Goal: Task Accomplishment & Management: Manage account settings

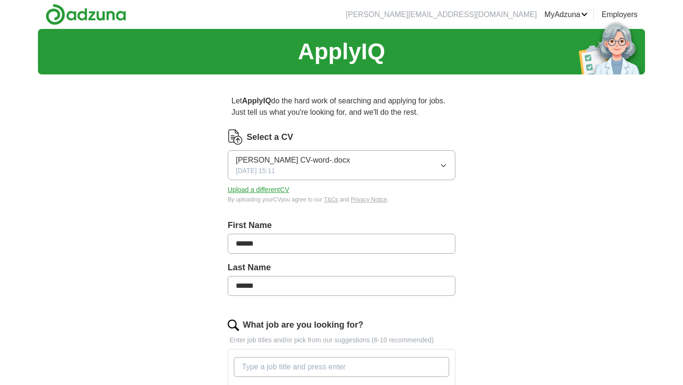
scroll to position [9, 0]
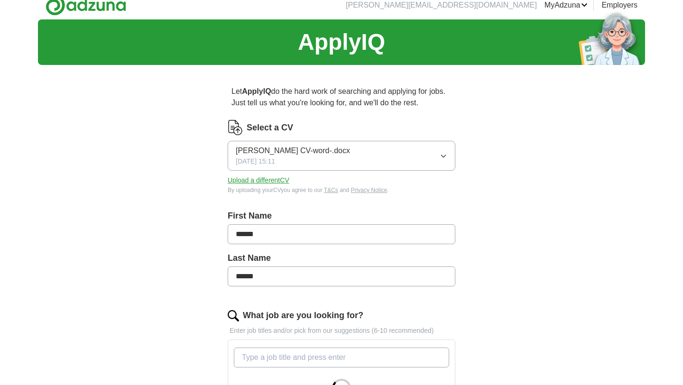
click at [403, 167] on button "[PERSON_NAME] CV-word-.docx [DATE] 15:11" at bounding box center [342, 156] width 228 height 30
click at [497, 128] on div "ApplyIQ Let ApplyIQ do the hard work of searching and applying for jobs. Just t…" at bounding box center [341, 340] width 607 height 642
click at [253, 179] on button "Upload a different CV" at bounding box center [259, 180] width 62 height 10
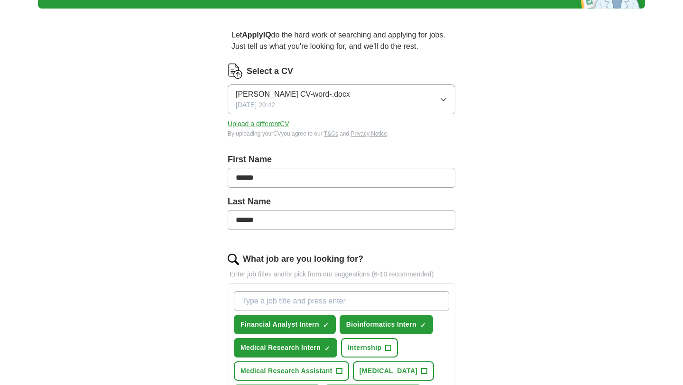
scroll to position [176, 0]
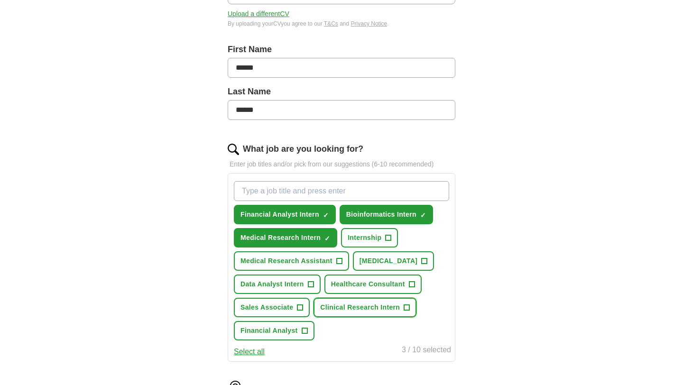
click at [404, 312] on span "+" at bounding box center [407, 308] width 6 height 8
click at [389, 240] on span "+" at bounding box center [388, 238] width 6 height 8
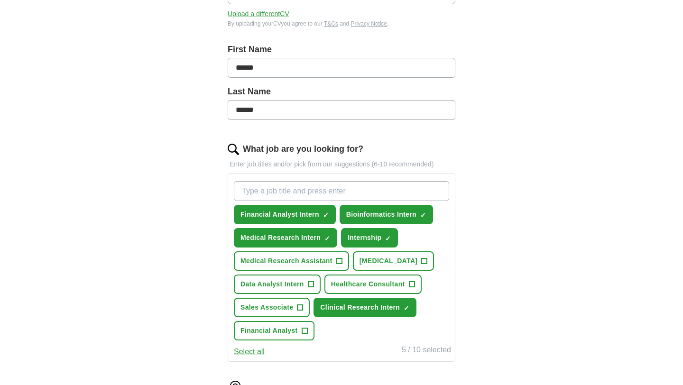
click at [336, 195] on input "What job are you looking for?" at bounding box center [341, 191] width 215 height 20
type input "graduate"
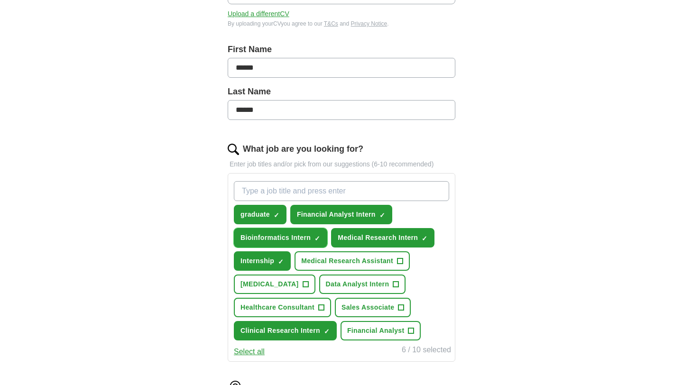
click at [0, 0] on span "×" at bounding box center [0, 0] width 0 height 0
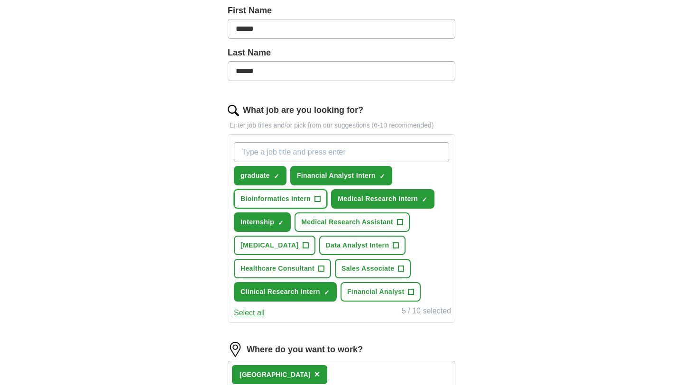
scroll to position [307, 0]
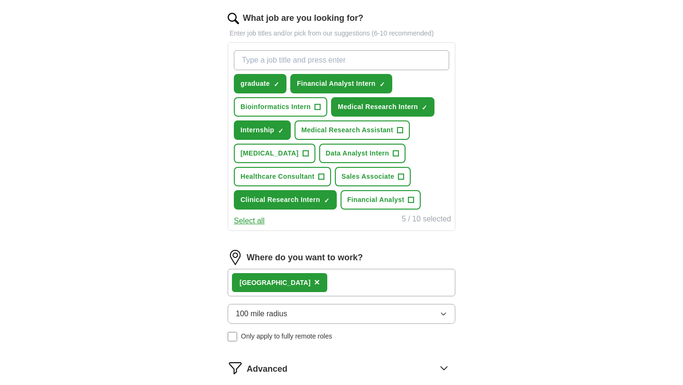
click at [319, 61] on input "What job are you looking for?" at bounding box center [341, 60] width 215 height 20
type input "i"
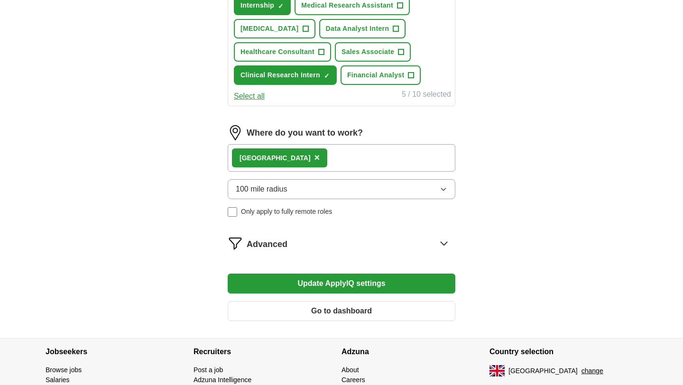
scroll to position [490, 0]
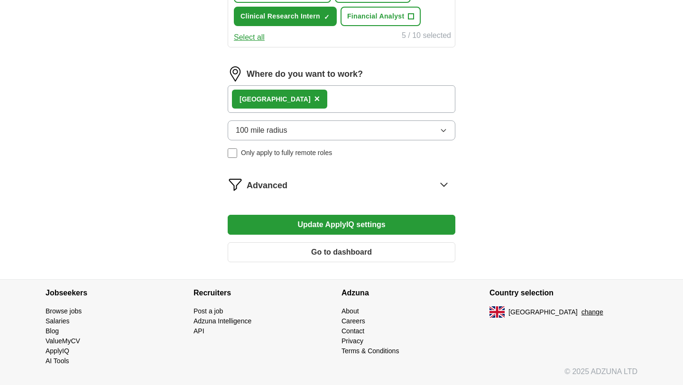
click at [389, 224] on button "Update ApplyIQ settings" at bounding box center [342, 225] width 228 height 20
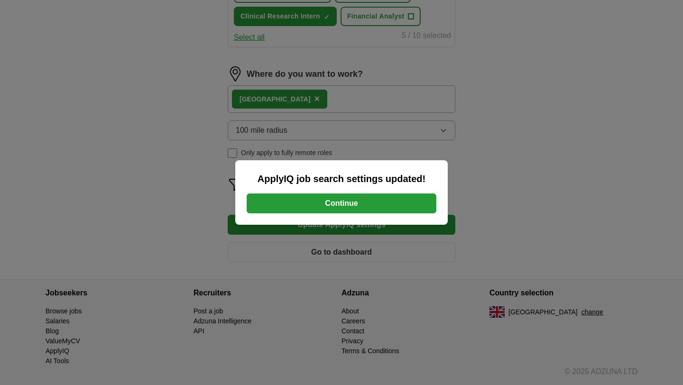
click at [373, 197] on button "Continue" at bounding box center [342, 203] width 190 height 20
